Goal: Information Seeking & Learning: Learn about a topic

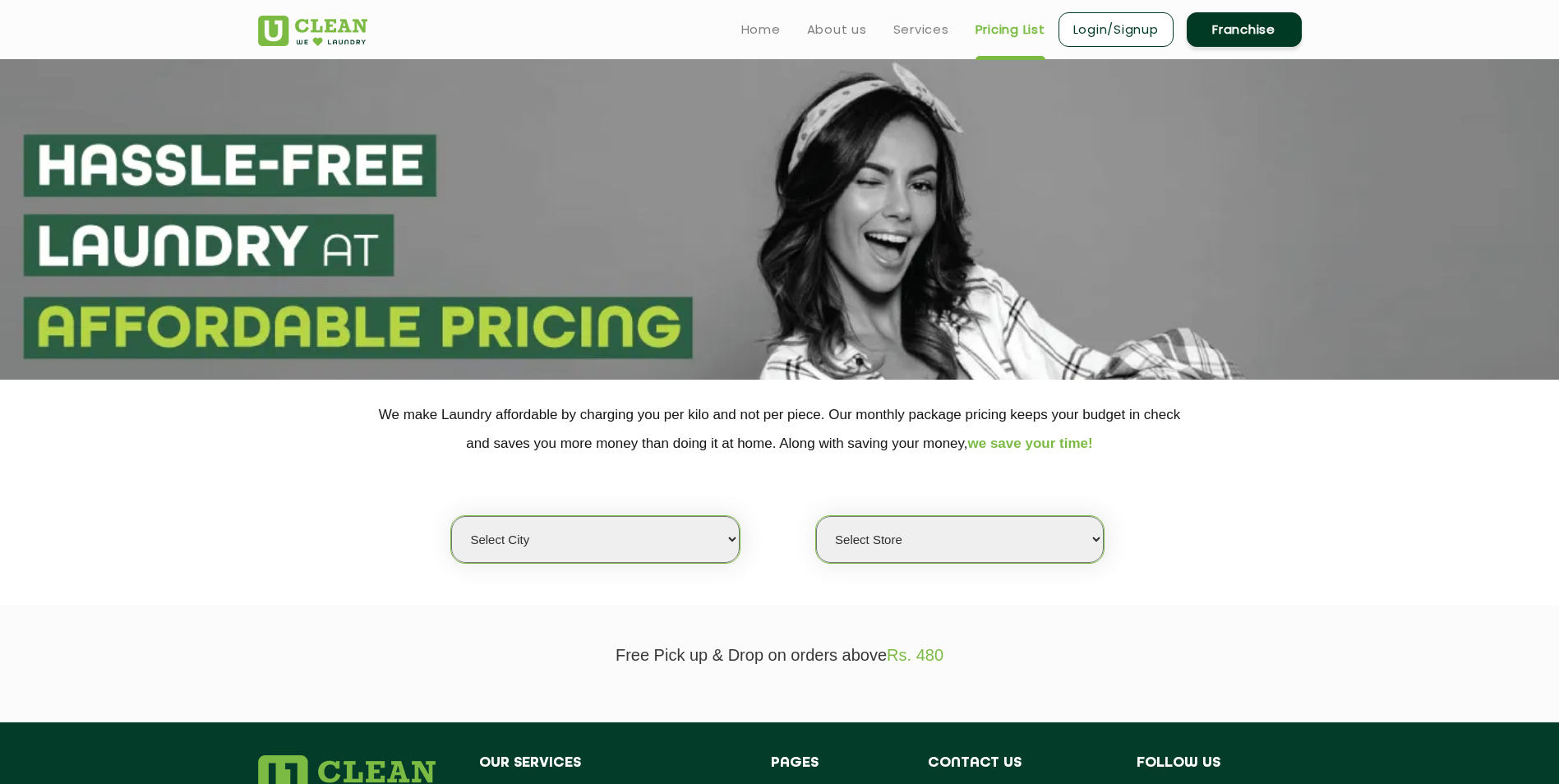
click at [731, 536] on select "Select city [GEOGRAPHIC_DATA] [GEOGRAPHIC_DATA] [GEOGRAPHIC_DATA] [GEOGRAPHIC_D…" at bounding box center [595, 539] width 288 height 47
select select "39"
click at [451, 516] on select "Select city [GEOGRAPHIC_DATA] [GEOGRAPHIC_DATA] [GEOGRAPHIC_DATA] [GEOGRAPHIC_D…" at bounding box center [595, 539] width 288 height 47
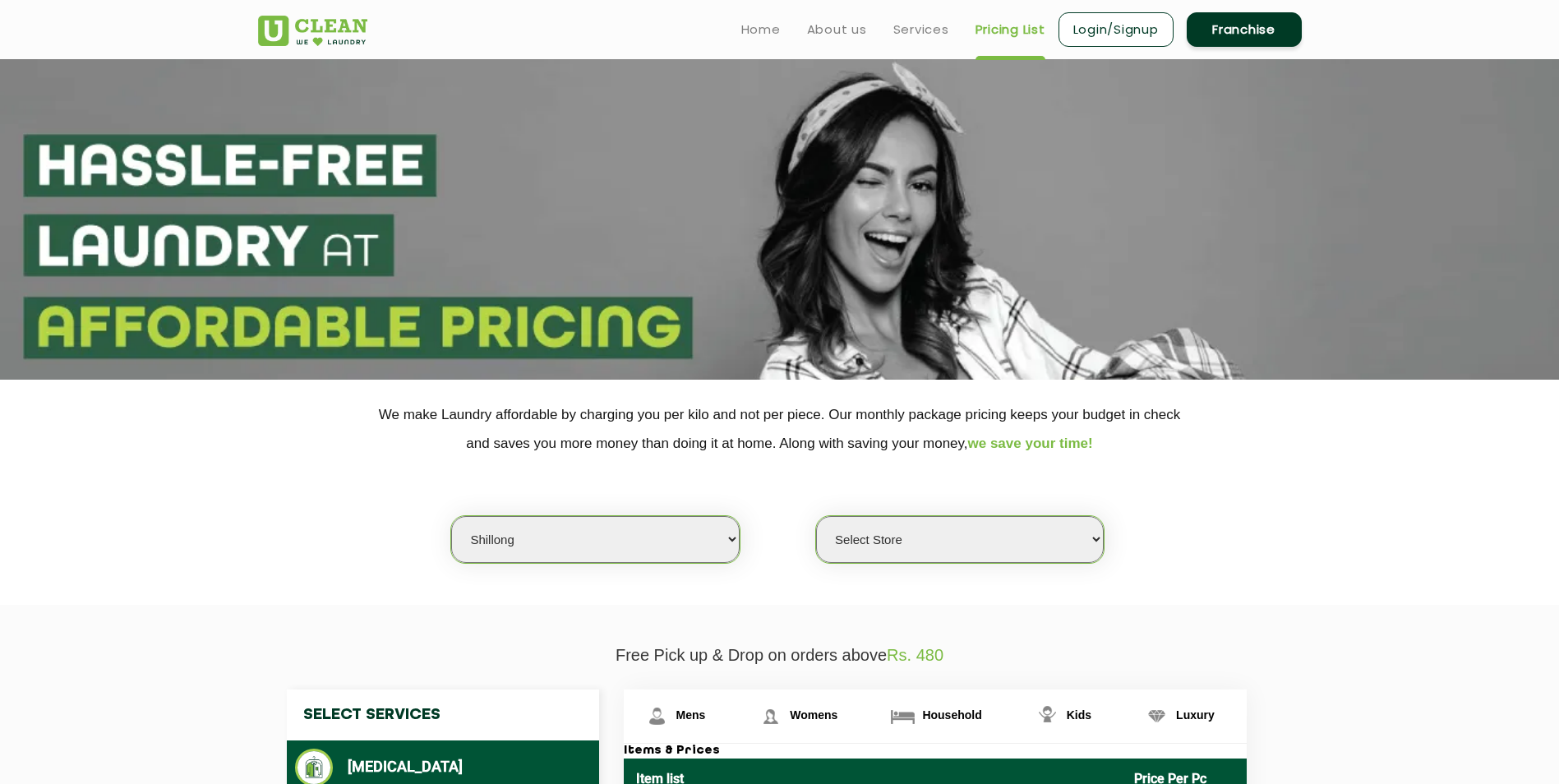
click at [1094, 540] on select "Select Store UClean Jaiawa Shillong UClean Rynjah" at bounding box center [960, 539] width 288 height 47
select select "538"
click at [817, 516] on select "Select Store UClean Jaiawa Shillong UClean Rynjah" at bounding box center [960, 539] width 288 height 47
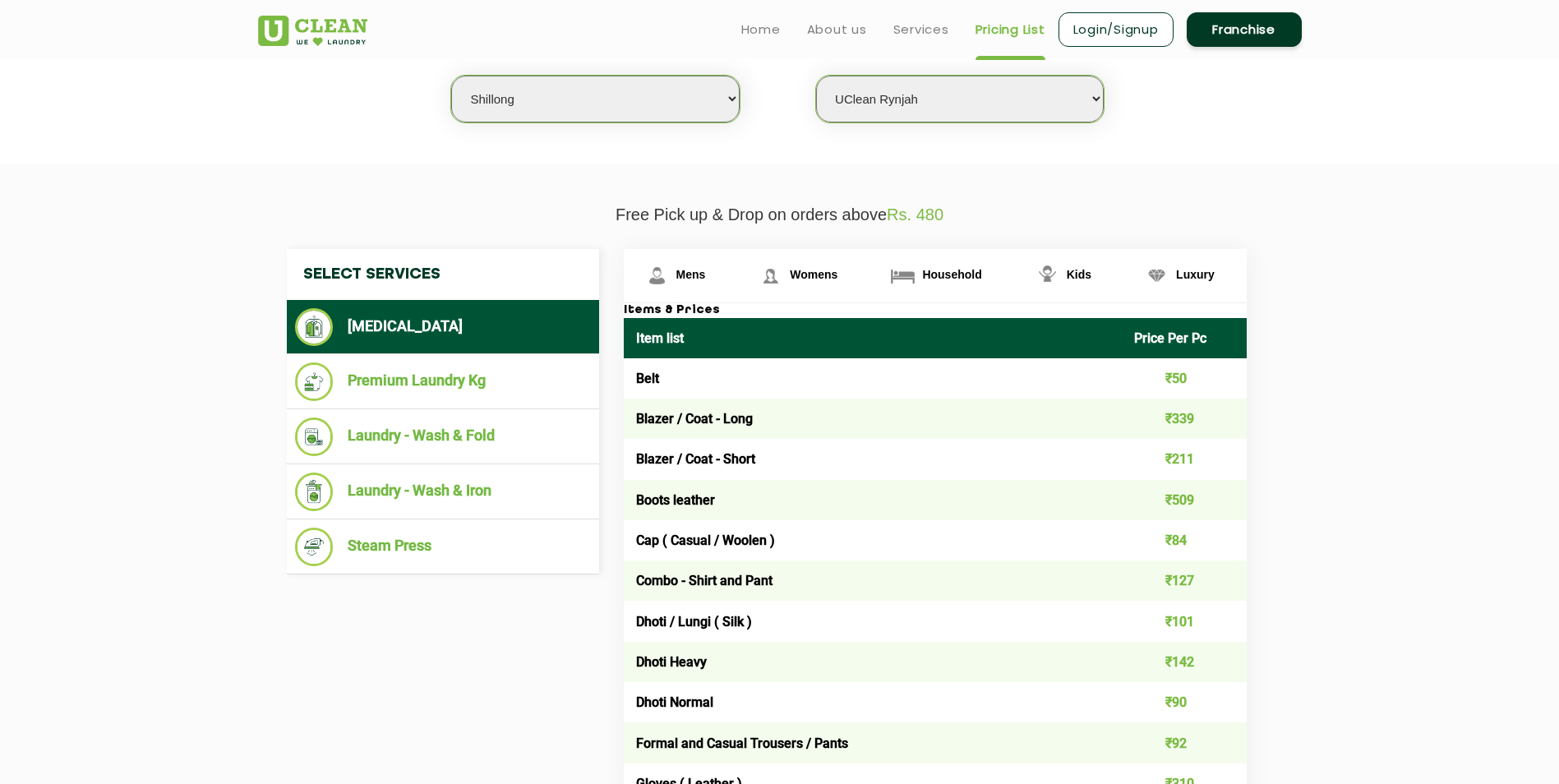
scroll to position [411, 0]
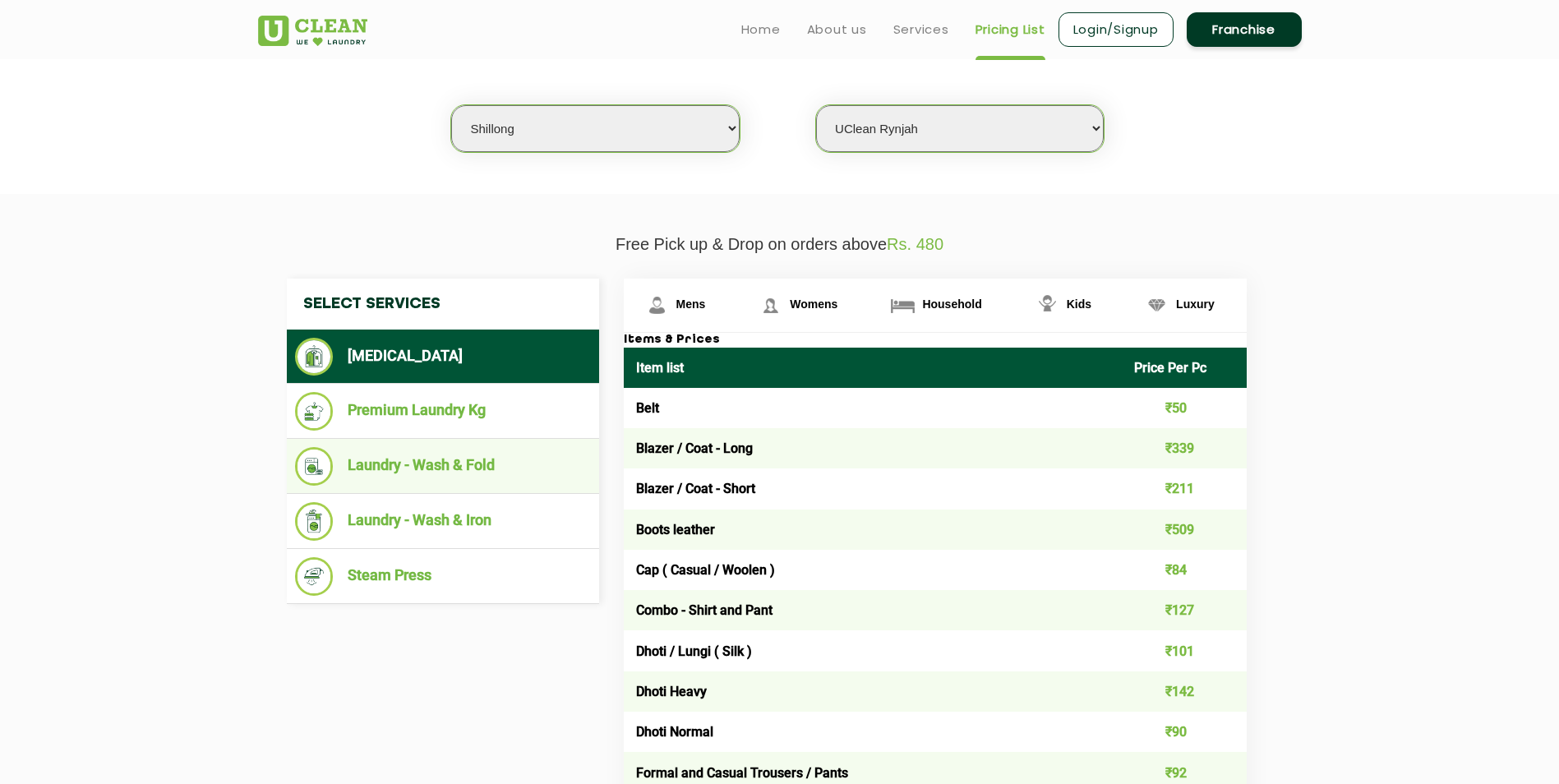
click at [512, 464] on li "Laundry - Wash & Fold" at bounding box center [443, 466] width 296 height 38
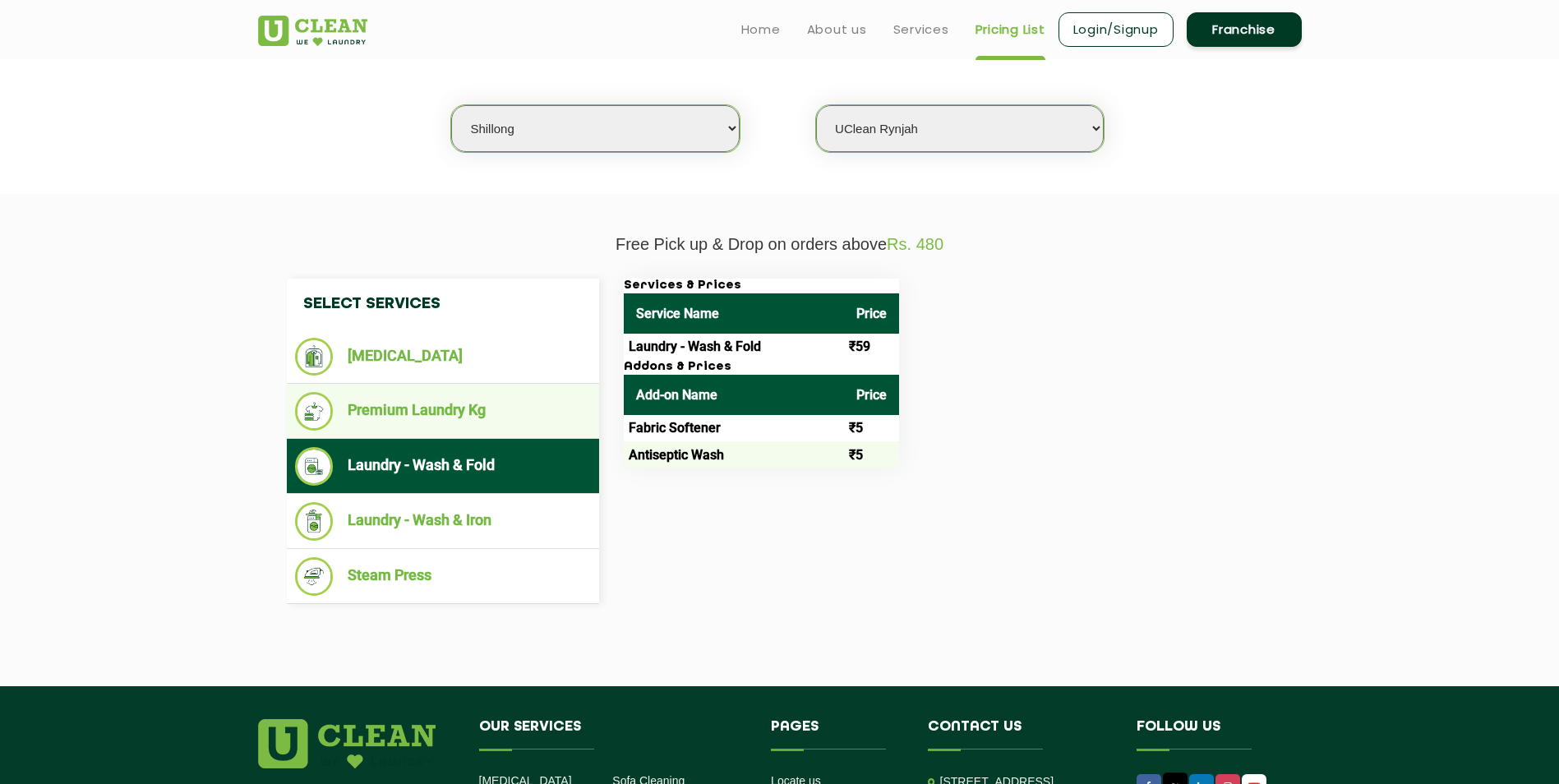
click at [516, 411] on li "Premium Laundry Kg" at bounding box center [443, 411] width 296 height 38
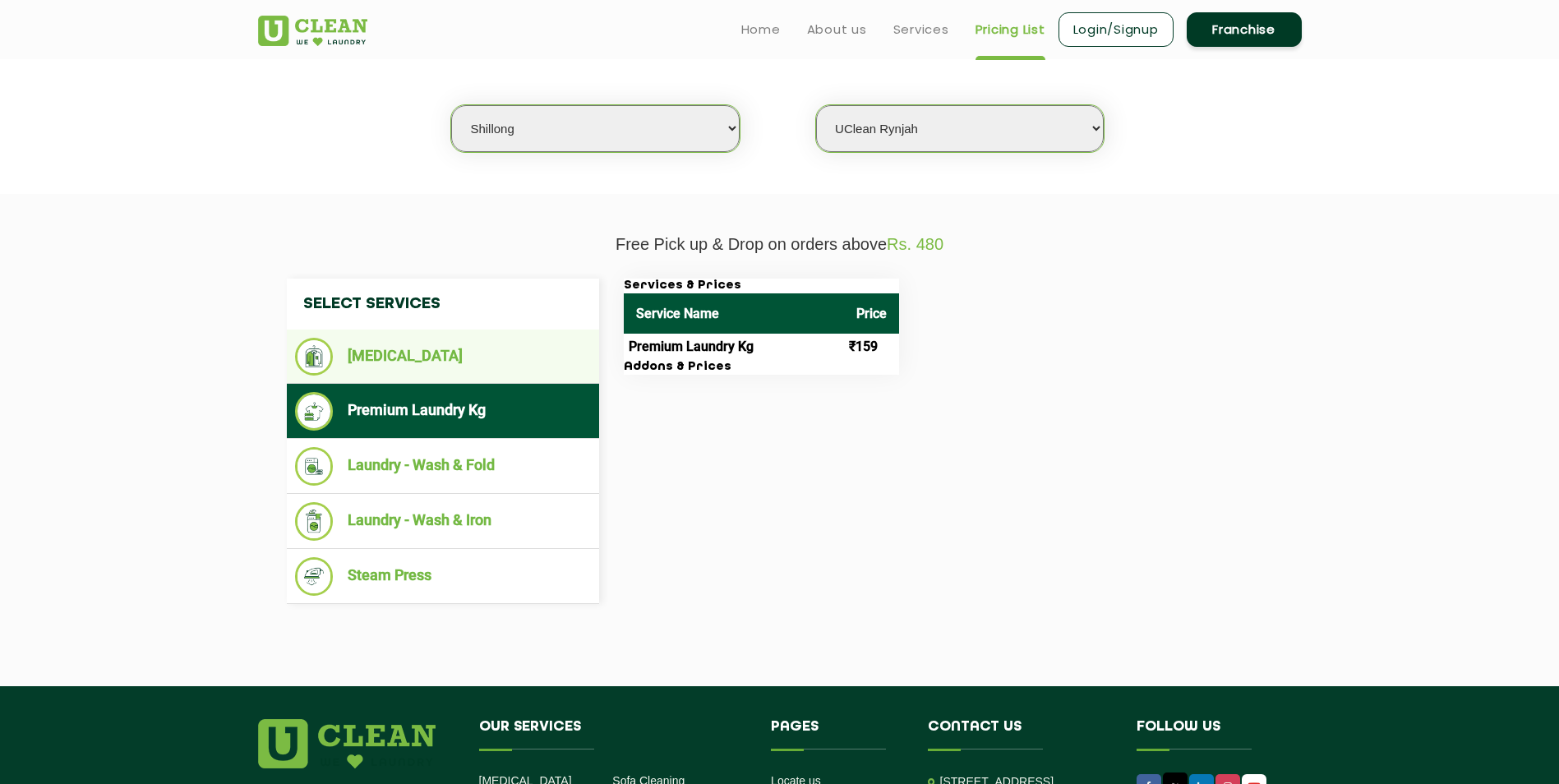
click at [477, 354] on li "[MEDICAL_DATA]" at bounding box center [443, 356] width 296 height 38
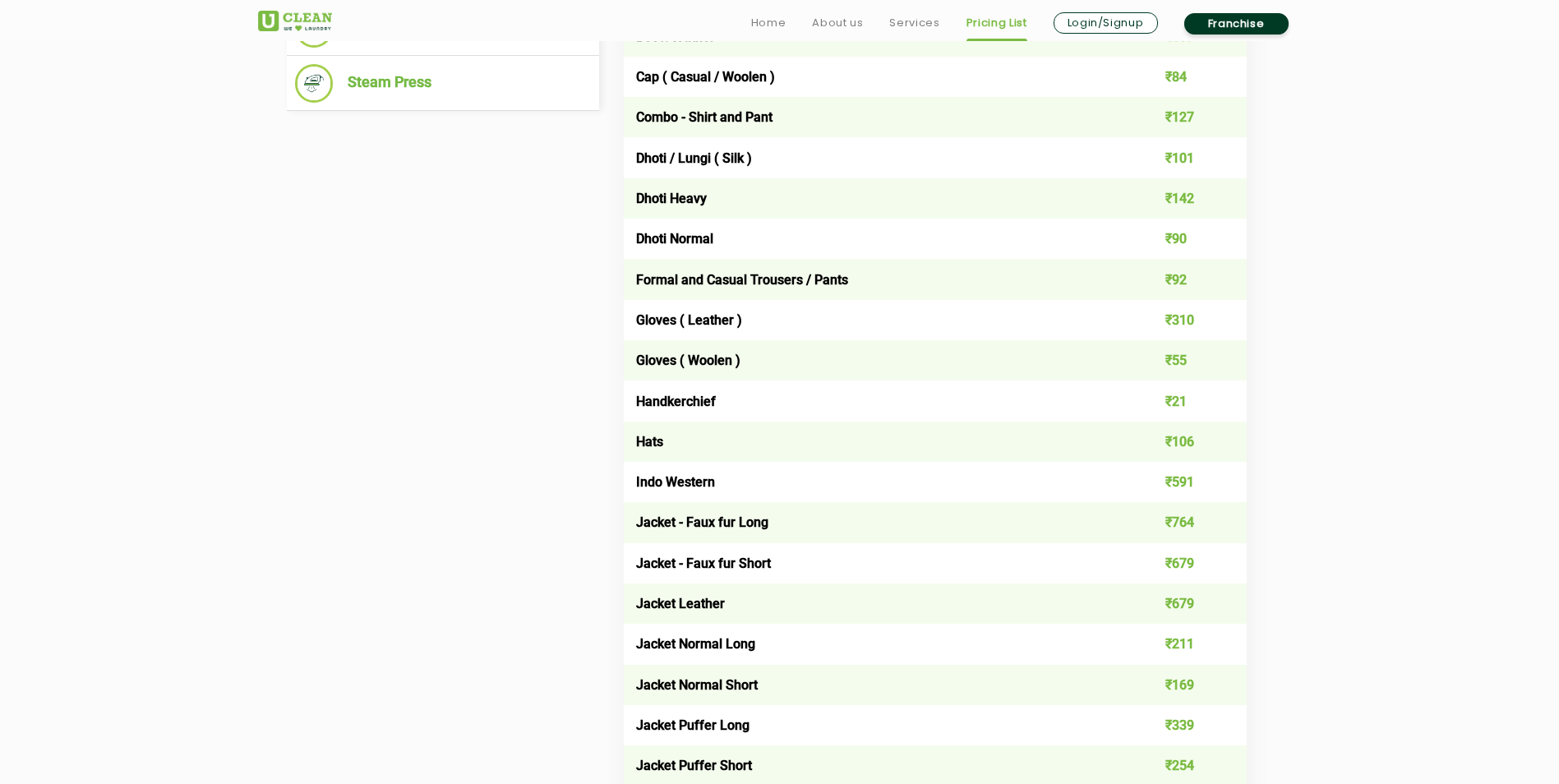
scroll to position [1068, 0]
